Goal: Task Accomplishment & Management: Complete application form

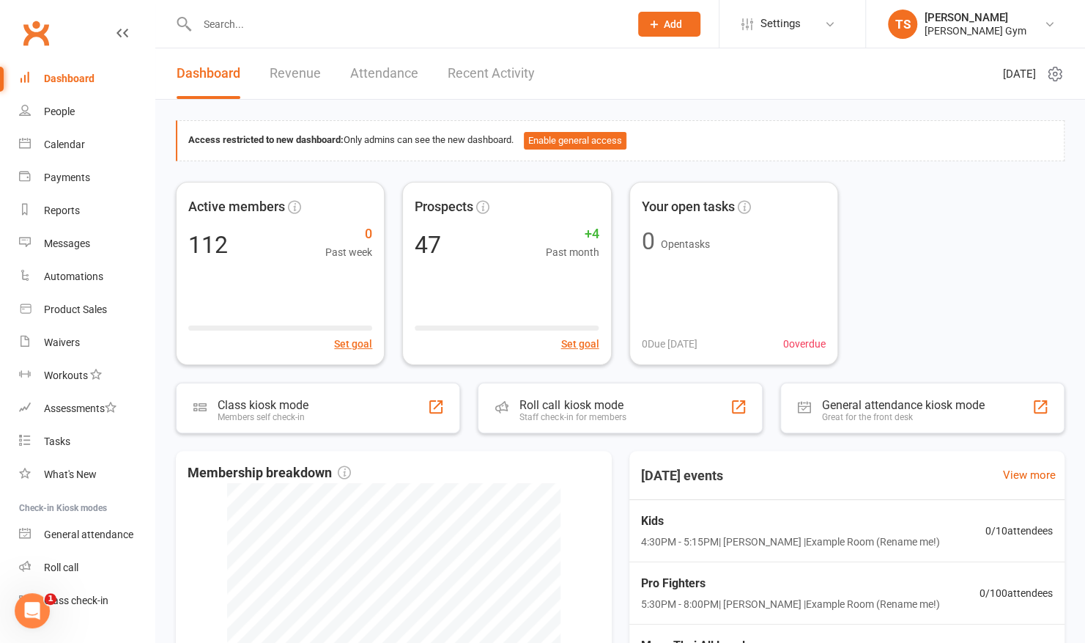
click at [460, 19] on input "text" at bounding box center [406, 24] width 426 height 21
type input "j"
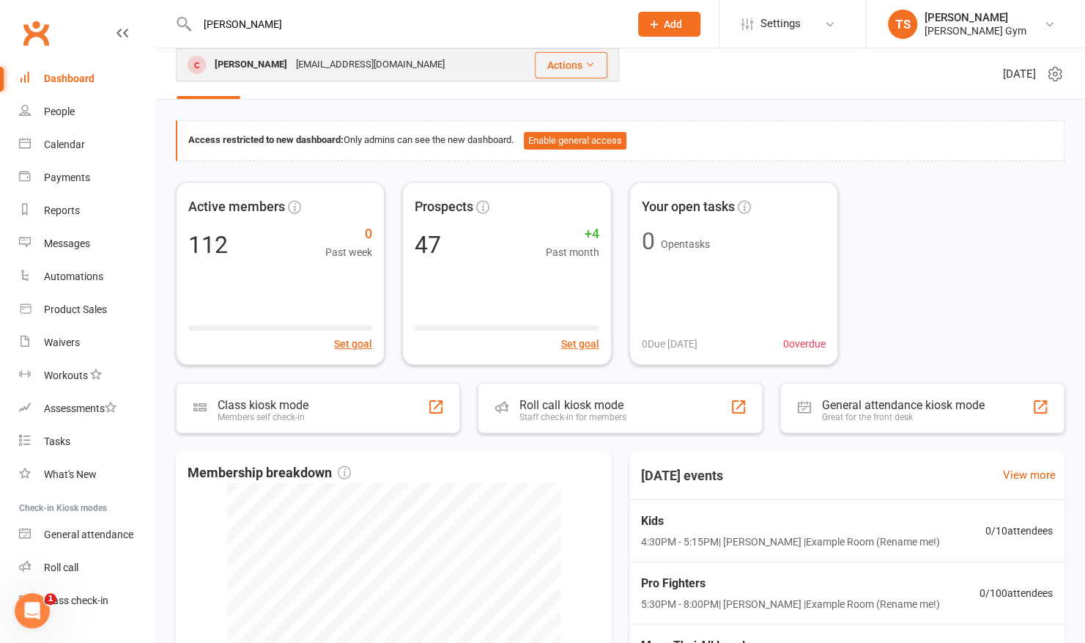
type input "[PERSON_NAME]"
click at [292, 65] on div "[EMAIL_ADDRESS][DOMAIN_NAME]" at bounding box center [371, 64] width 158 height 21
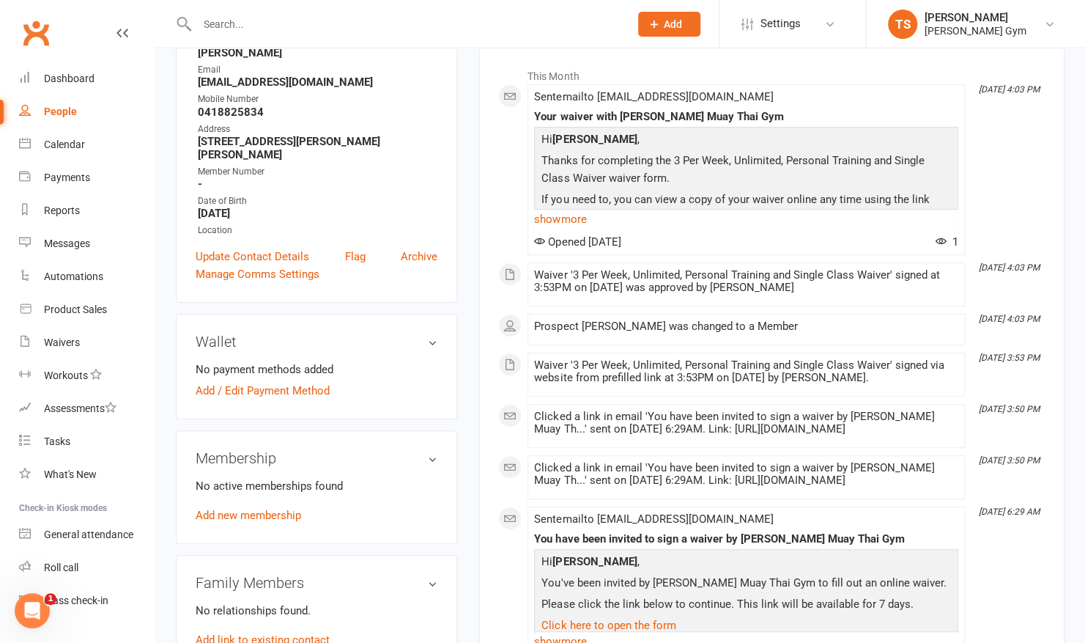
scroll to position [220, 0]
click at [245, 508] on link "Add new membership" at bounding box center [248, 514] width 105 height 13
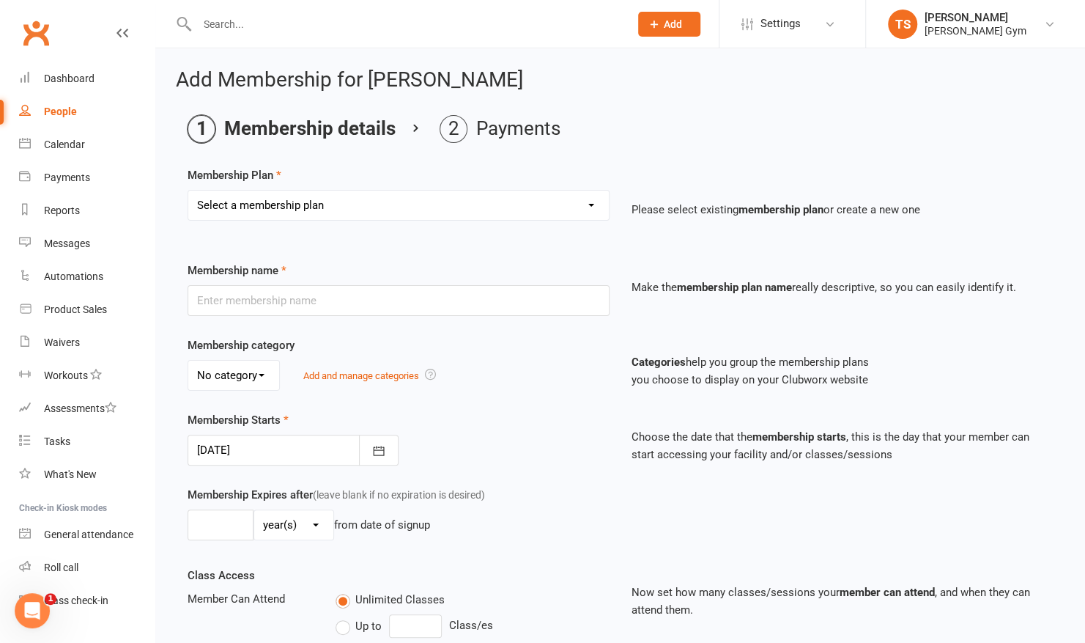
click at [255, 199] on select "Select a membership plan Create new Membership Plan Kid & Teen - Membership Gen…" at bounding box center [398, 204] width 421 height 29
select select "2"
click at [188, 190] on select "Select a membership plan Create new Membership Plan Kid & Teen - Membership Gen…" at bounding box center [398, 204] width 421 height 29
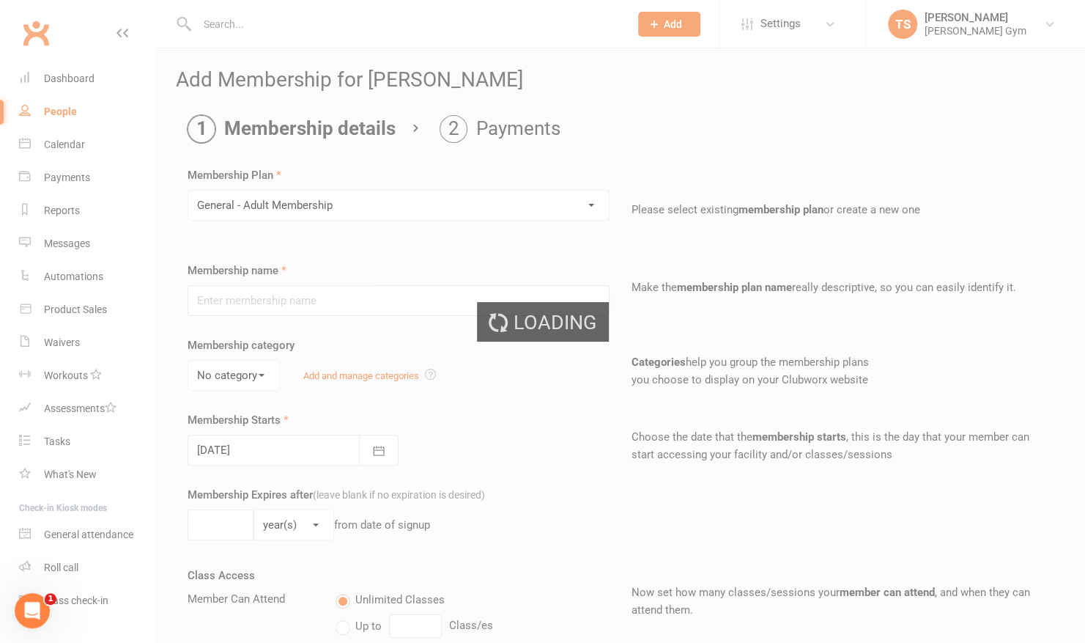
type input "General - Adult Membership"
select select "0"
type input "0"
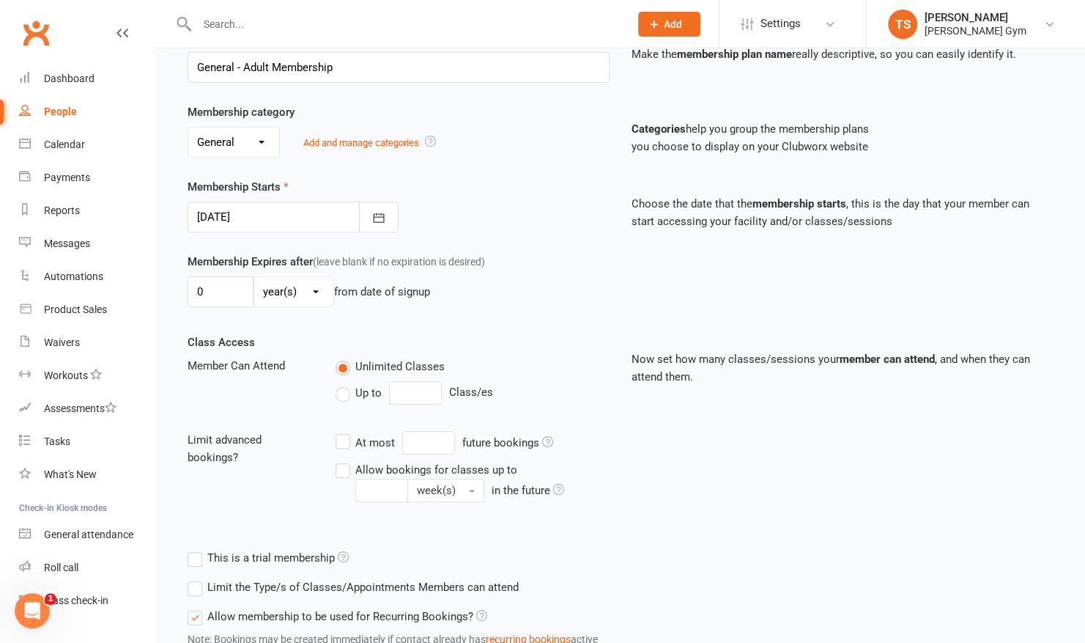
scroll to position [341, 0]
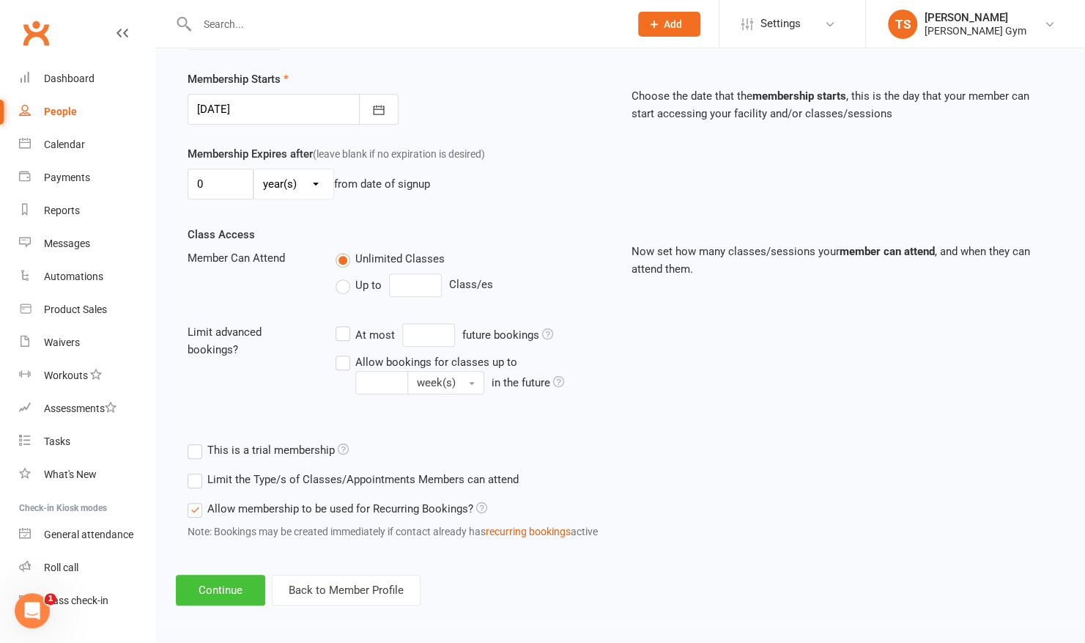
click at [213, 585] on button "Continue" at bounding box center [220, 589] width 89 height 31
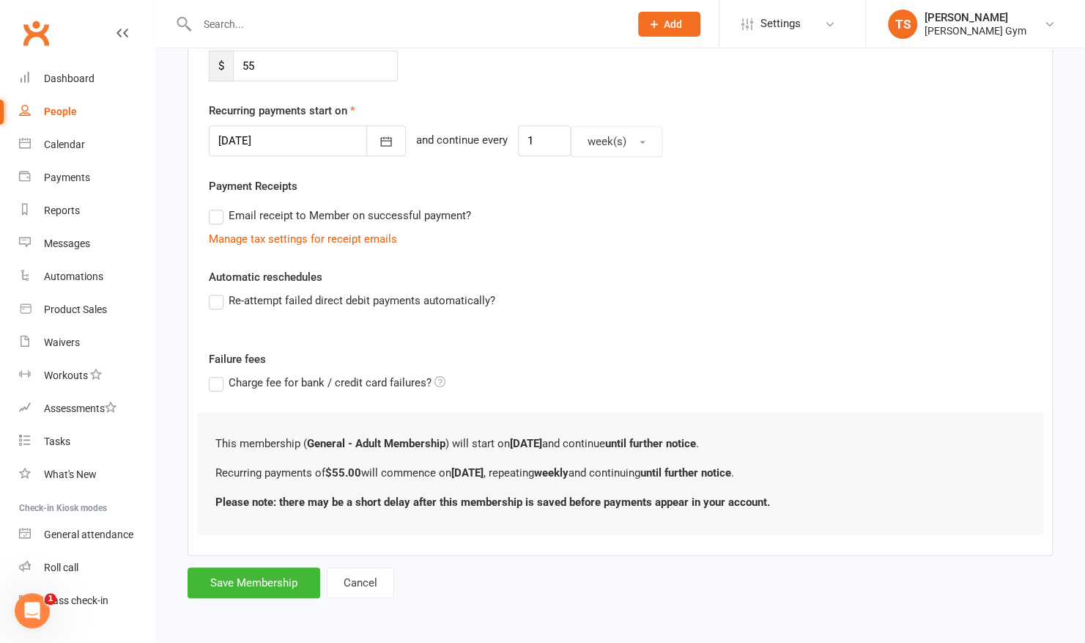
scroll to position [0, 0]
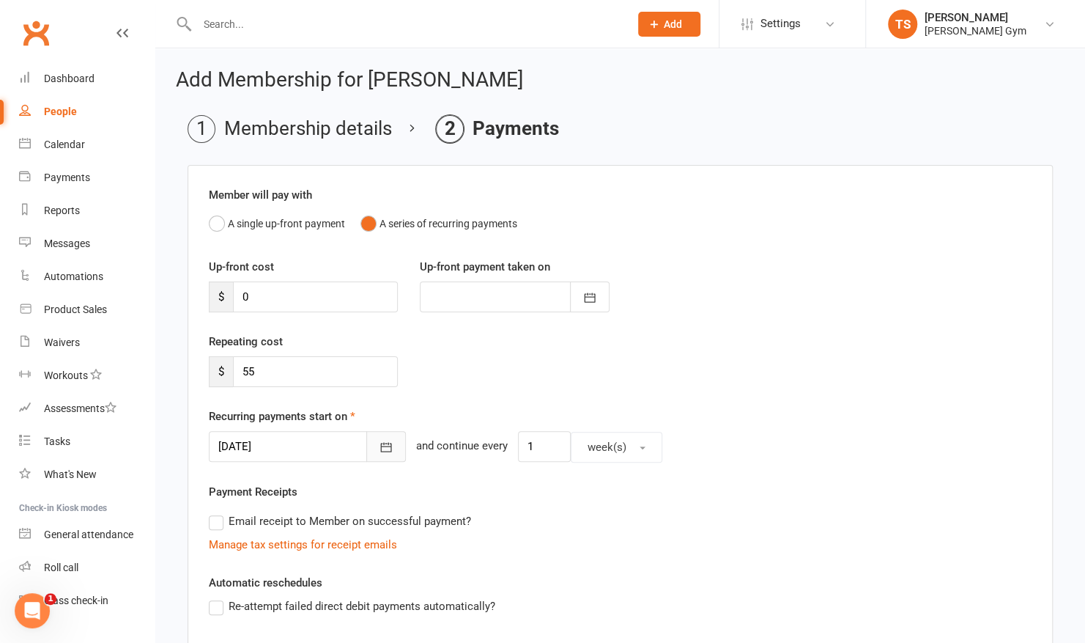
click at [379, 450] on icon "button" at bounding box center [386, 447] width 15 height 15
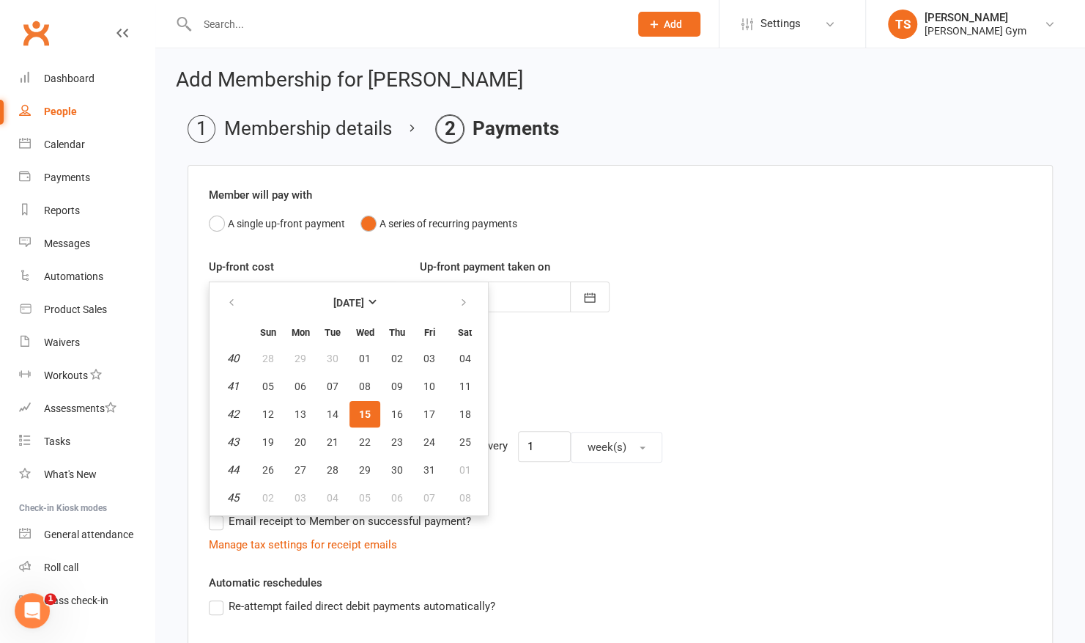
click at [691, 380] on div "Repeating cost $ 55" at bounding box center [620, 370] width 845 height 75
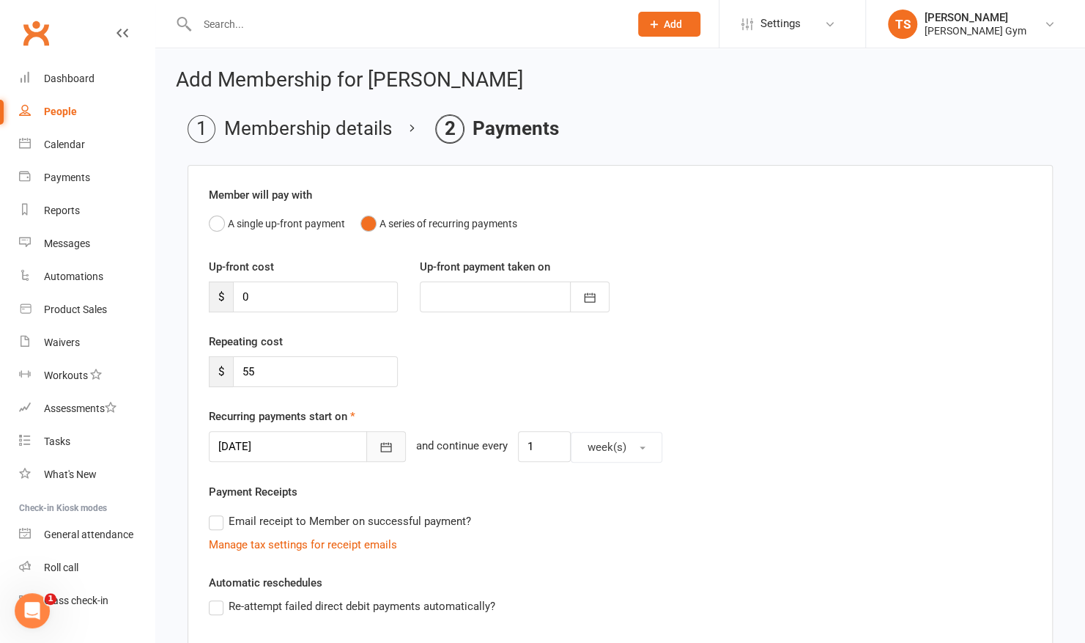
click at [379, 447] on icon "button" at bounding box center [386, 447] width 15 height 15
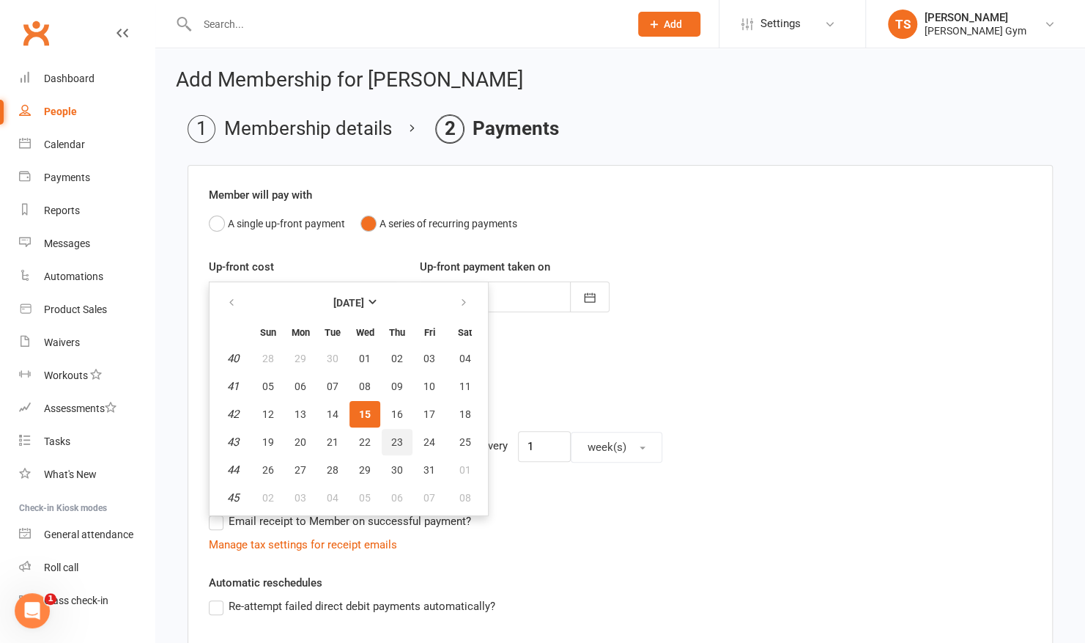
click at [394, 437] on span "23" at bounding box center [397, 442] width 12 height 12
type input "[DATE]"
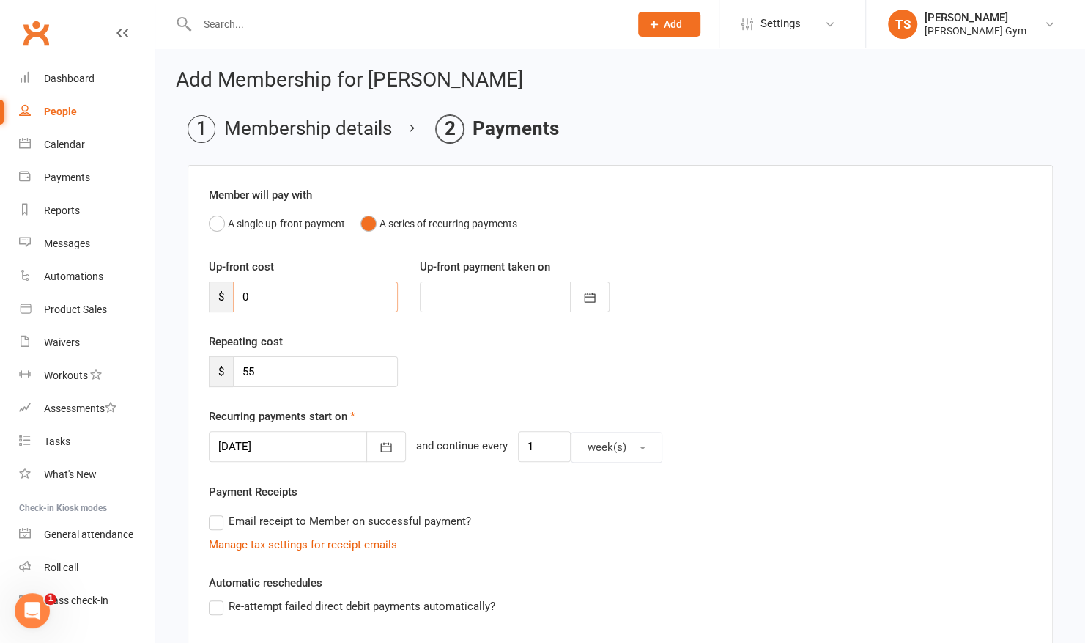
click at [273, 300] on input "0" at bounding box center [315, 296] width 165 height 31
drag, startPoint x: 305, startPoint y: 371, endPoint x: 223, endPoint y: 363, distance: 82.4
click at [223, 363] on div "$ 55" at bounding box center [303, 371] width 189 height 31
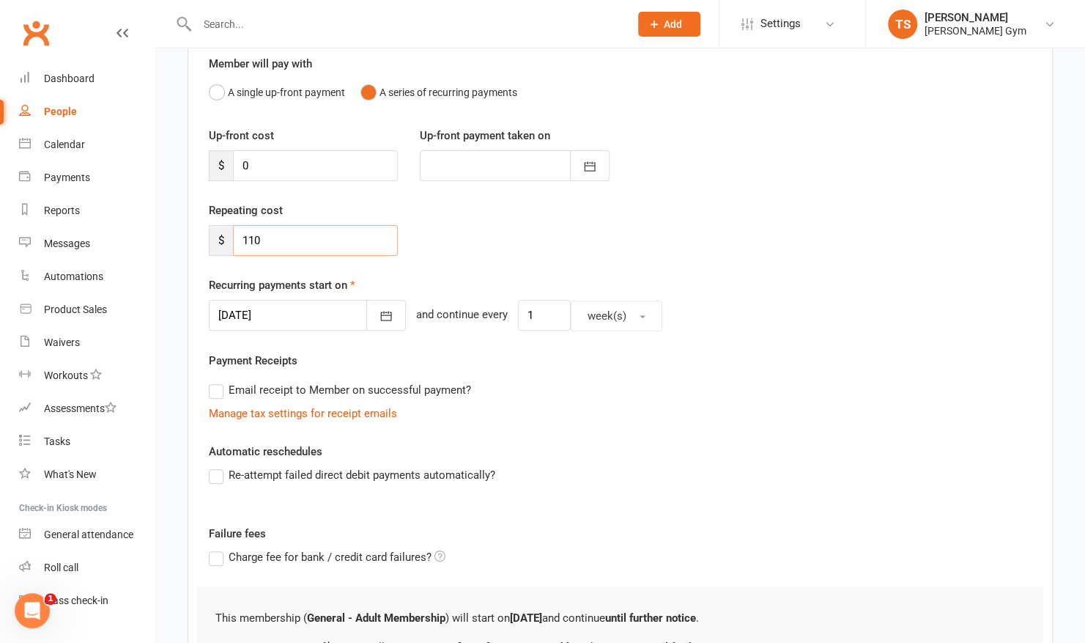
scroll to position [132, 0]
type input "110"
click at [218, 475] on label "Re-attempt failed direct debit payments automatically?" at bounding box center [352, 474] width 286 height 18
click at [218, 465] on input "Re-attempt failed direct debit payments automatically?" at bounding box center [214, 465] width 10 height 0
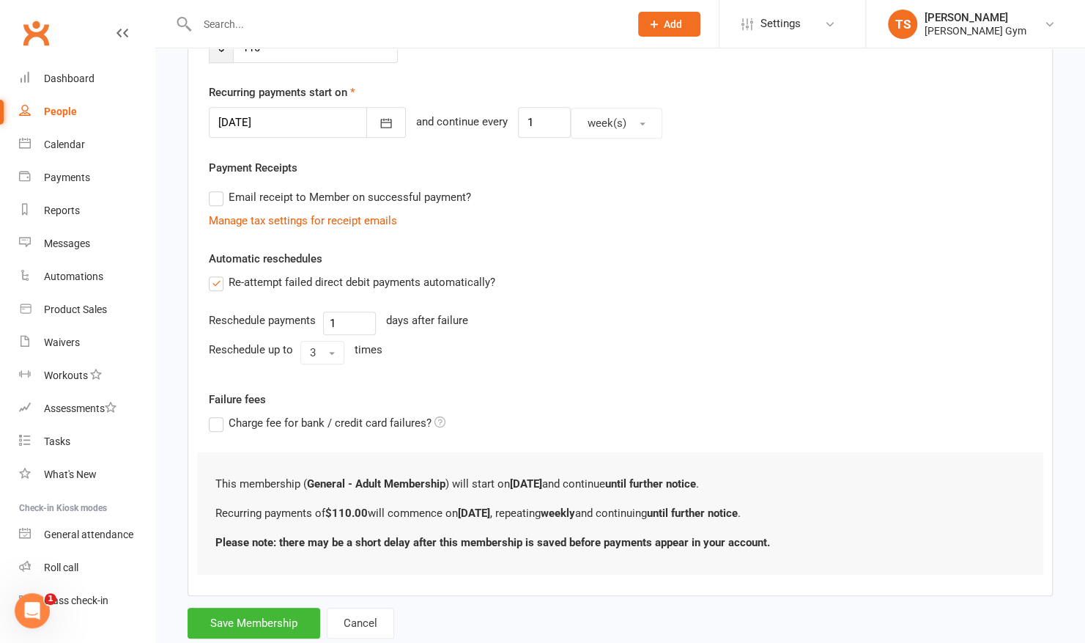
scroll to position [327, 0]
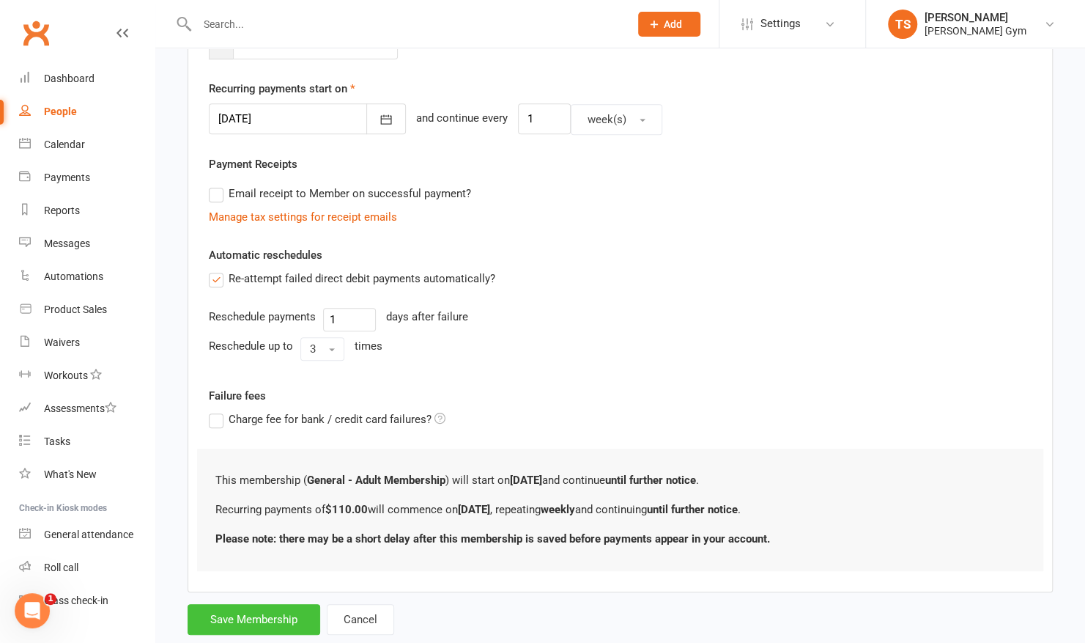
click at [264, 612] on button "Save Membership" at bounding box center [254, 619] width 133 height 31
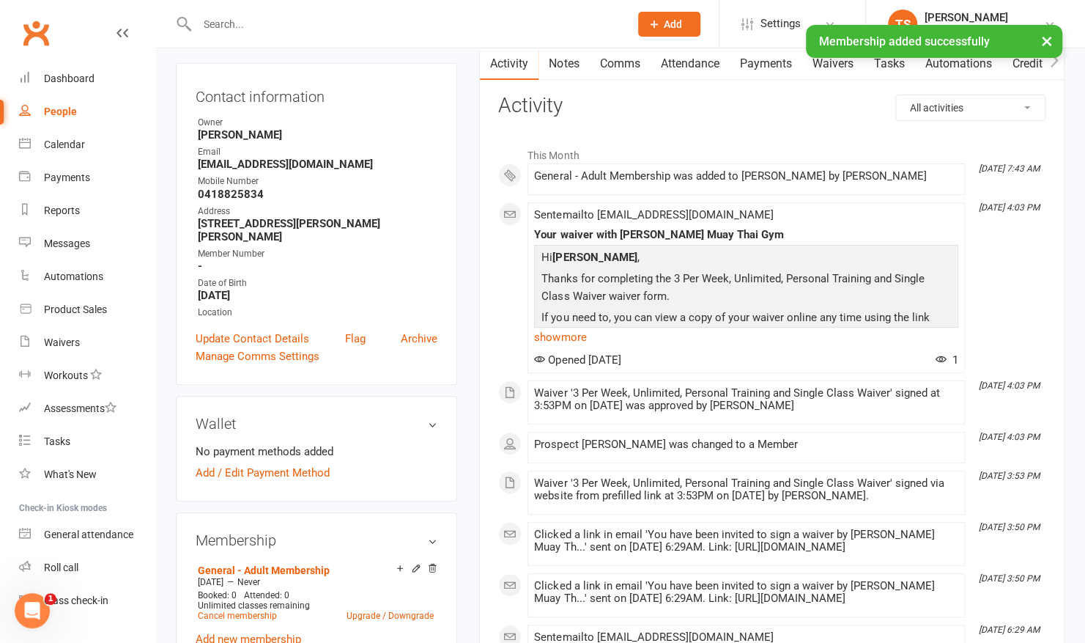
scroll to position [141, 0]
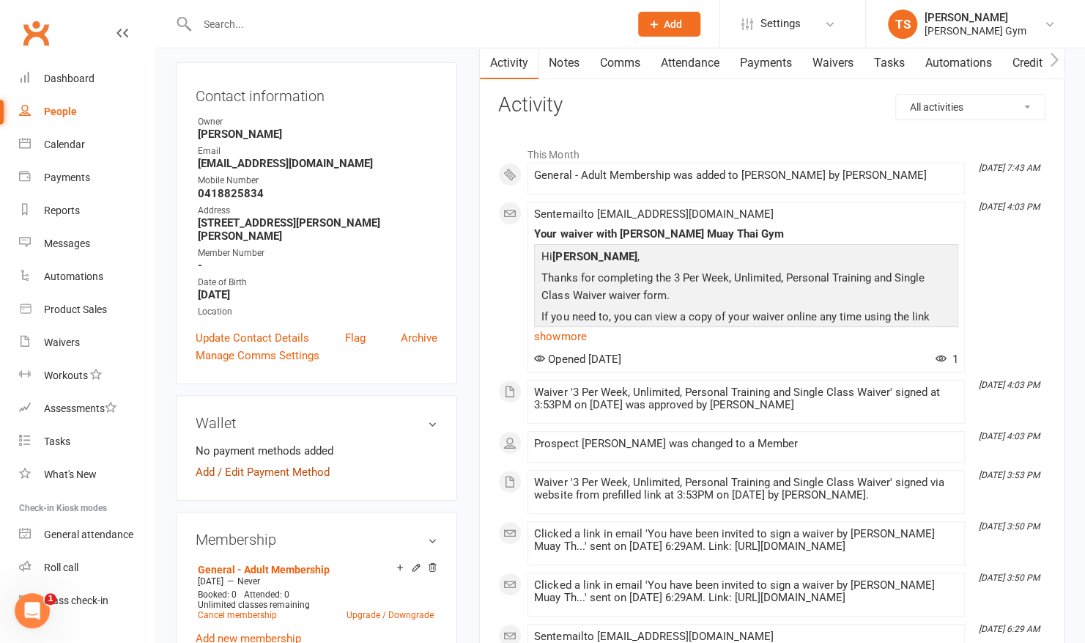
click at [264, 463] on link "Add / Edit Payment Method" at bounding box center [263, 472] width 134 height 18
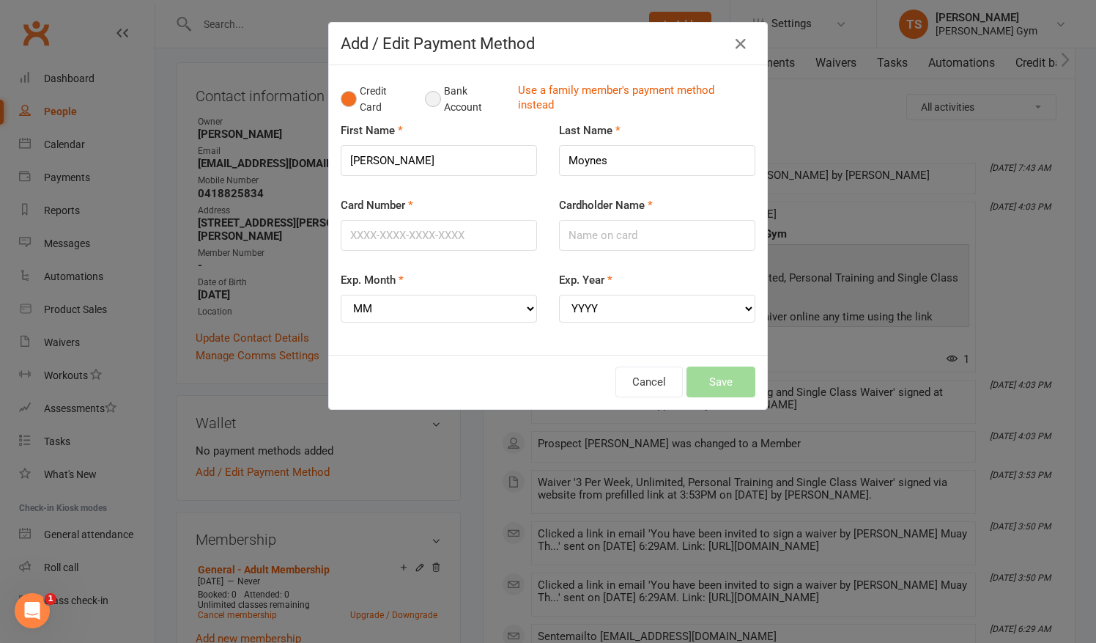
click at [434, 97] on button "Bank Account" at bounding box center [465, 99] width 81 height 45
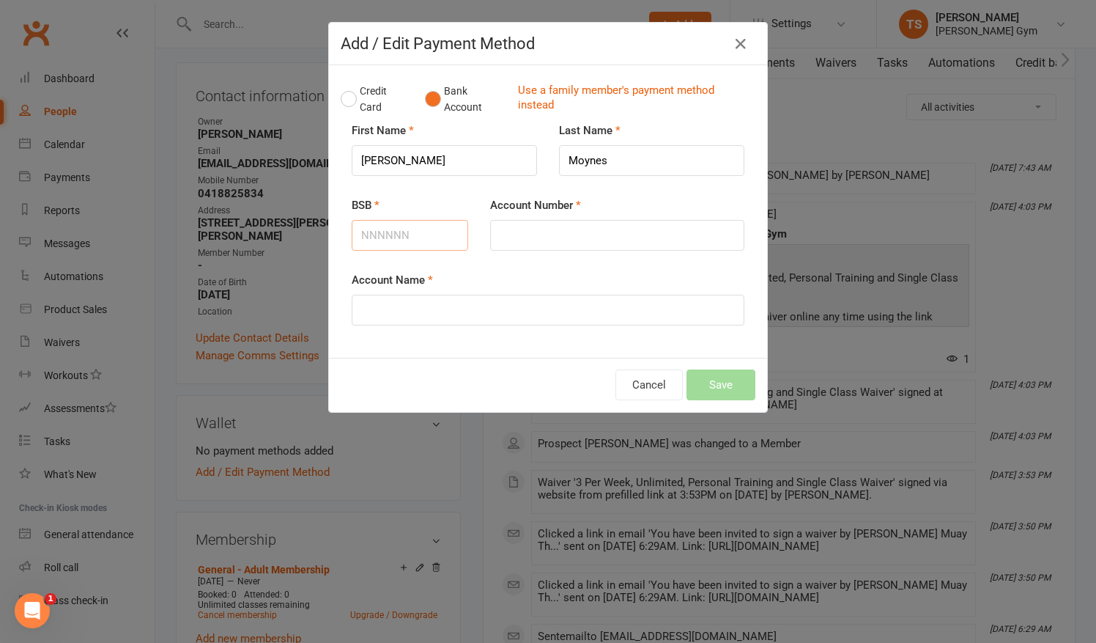
click at [385, 237] on input "BSB" at bounding box center [410, 235] width 116 height 31
type input "063014"
click at [517, 239] on input "Account Number" at bounding box center [617, 235] width 254 height 31
type input "11278698"
click at [457, 303] on input "Account Name" at bounding box center [548, 310] width 393 height 31
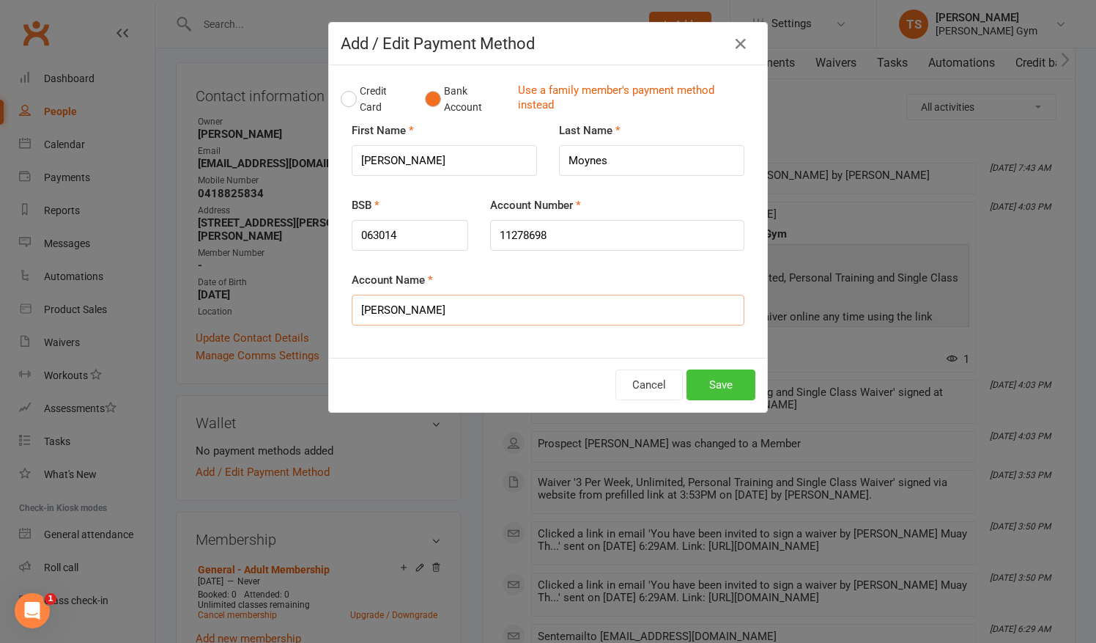
type input "[PERSON_NAME]"
click at [714, 375] on button "Save" at bounding box center [720, 384] width 69 height 31
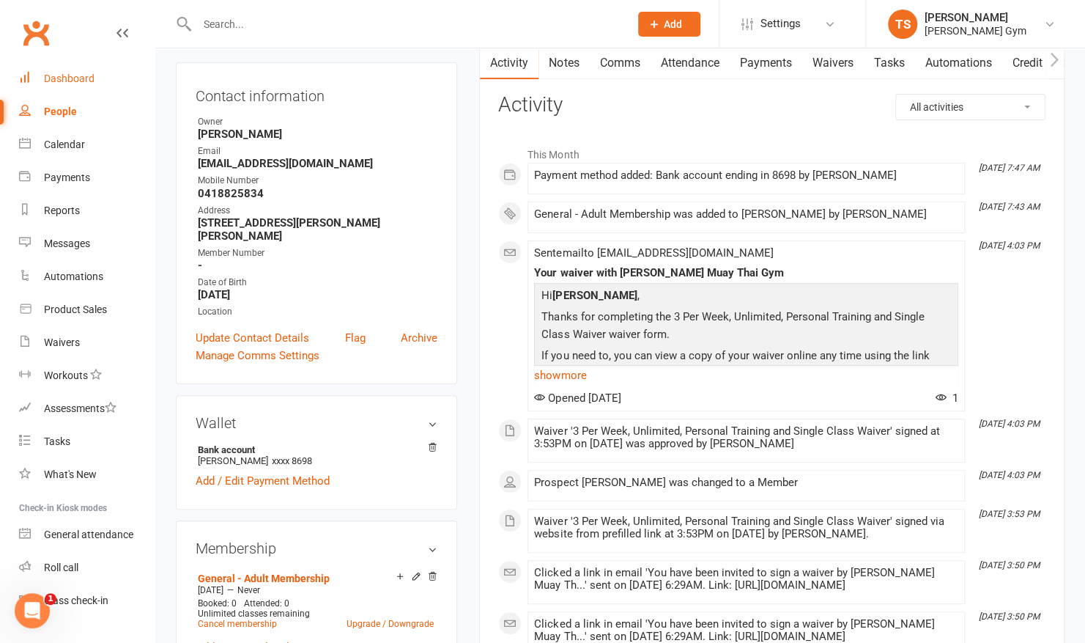
click at [84, 76] on div "Dashboard" at bounding box center [69, 79] width 51 height 12
